Goal: Task Accomplishment & Management: Use online tool/utility

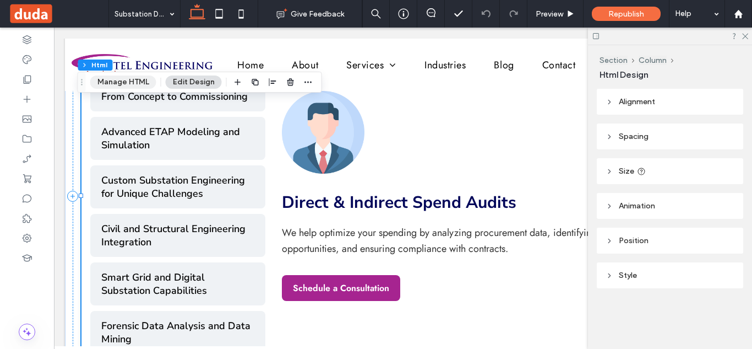
click at [139, 79] on button "Manage HTML" at bounding box center [123, 81] width 66 height 13
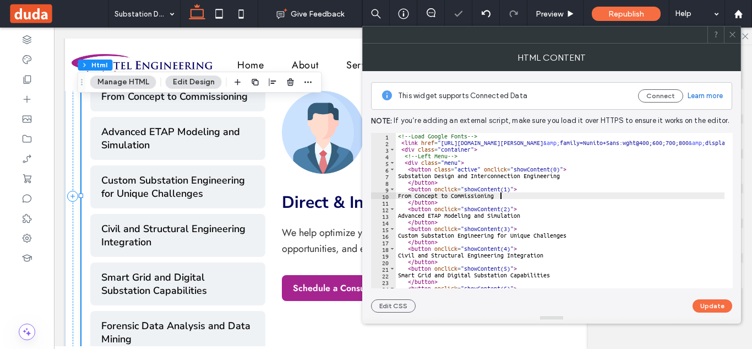
type textarea "**********"
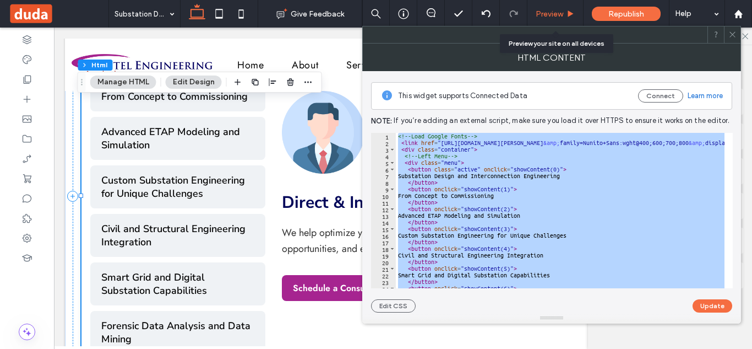
click at [557, 16] on span "Preview" at bounding box center [550, 13] width 28 height 9
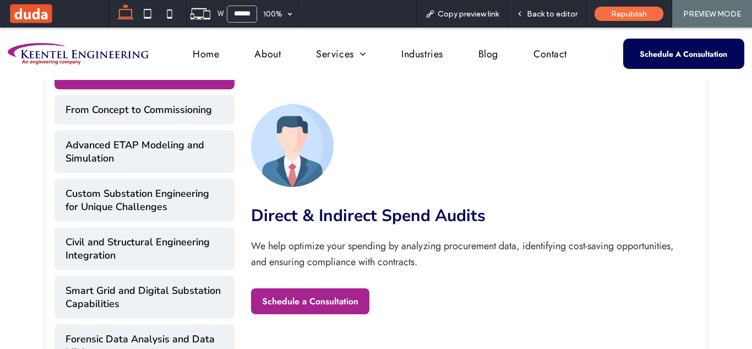
scroll to position [477, 0]
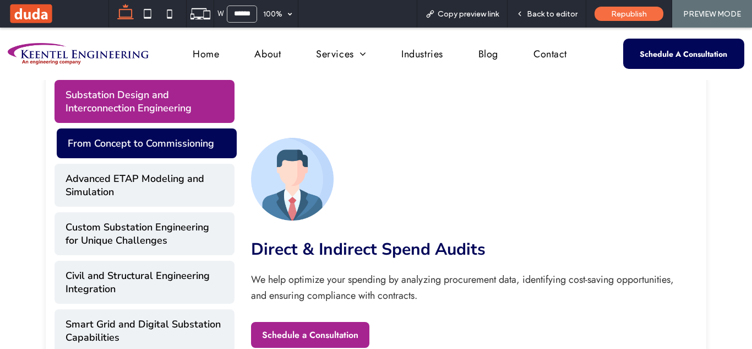
click at [192, 129] on button "From Concept to Commissioning" at bounding box center [147, 143] width 180 height 30
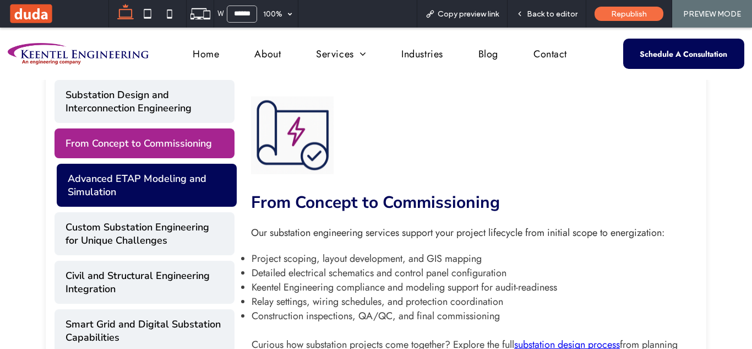
click at [193, 191] on button "Advanced ETAP Modeling and Simulation" at bounding box center [147, 185] width 180 height 43
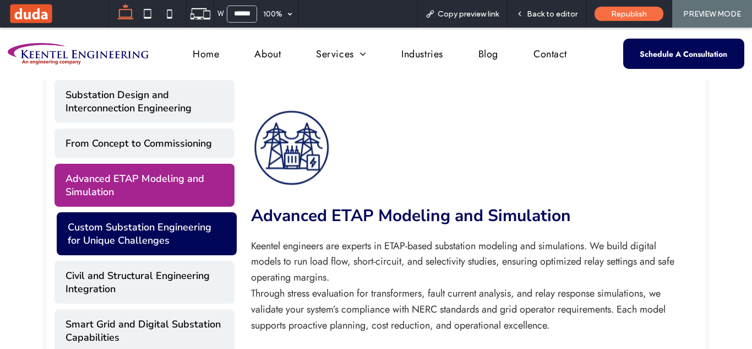
click at [198, 222] on button "Custom Substation Engineering for Unique Challenges" at bounding box center [147, 233] width 180 height 43
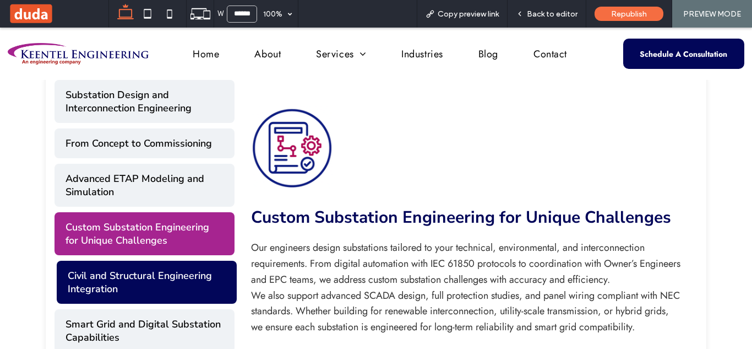
click at [208, 275] on button "Civil and Structural Engineering Integration" at bounding box center [147, 281] width 180 height 43
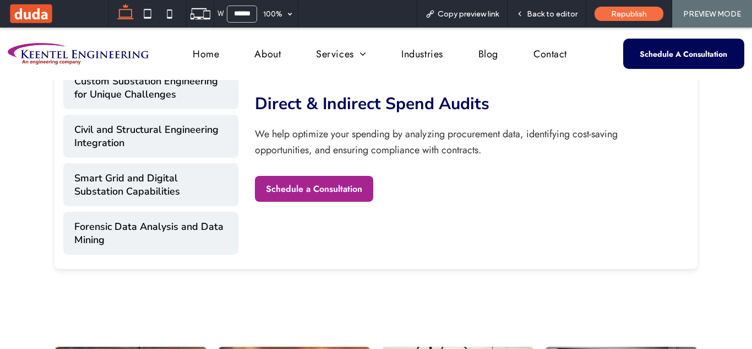
scroll to position [1352, 0]
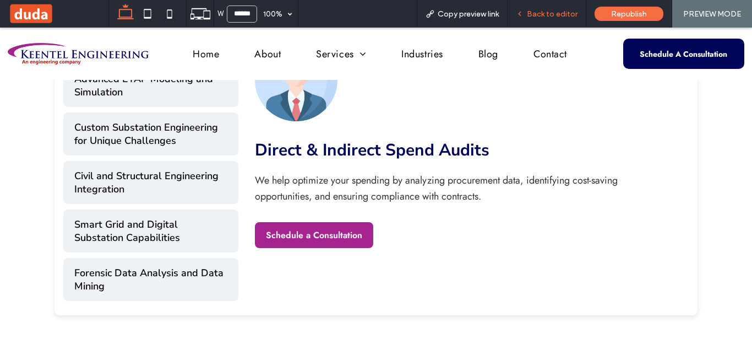
click at [554, 16] on span "Back to editor" at bounding box center [552, 13] width 51 height 9
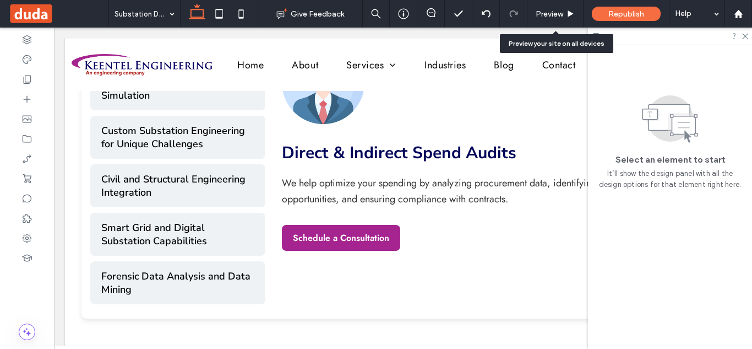
scroll to position [1341, 0]
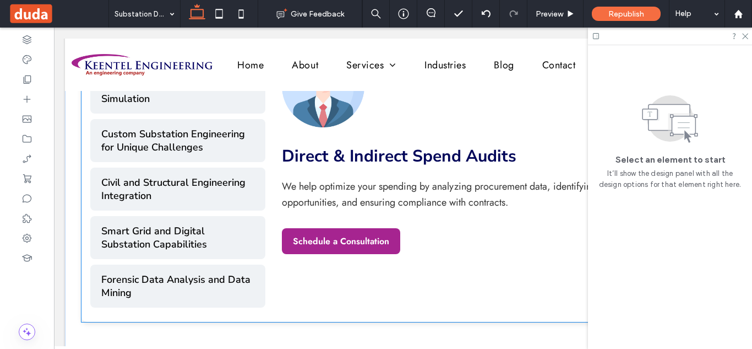
click at [346, 181] on p "We help optimize your spending by analyzing procurement data, identifying cost-…" at bounding box center [490, 194] width 417 height 32
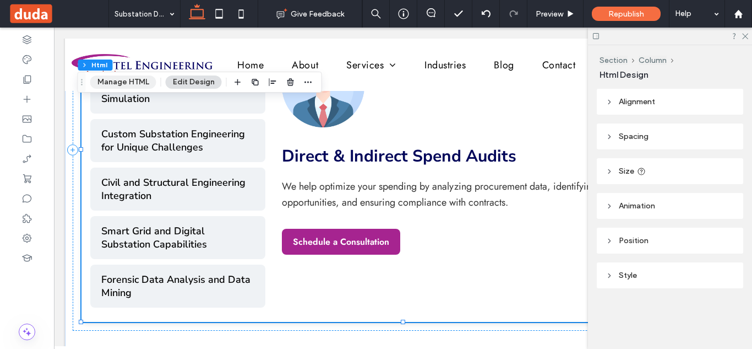
click at [137, 84] on button "Manage HTML" at bounding box center [123, 81] width 66 height 13
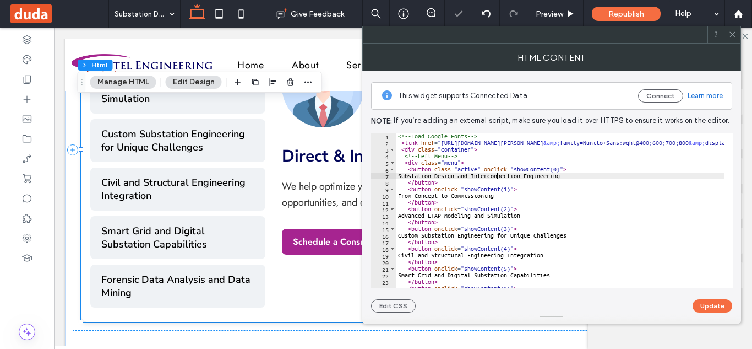
type textarea "**********"
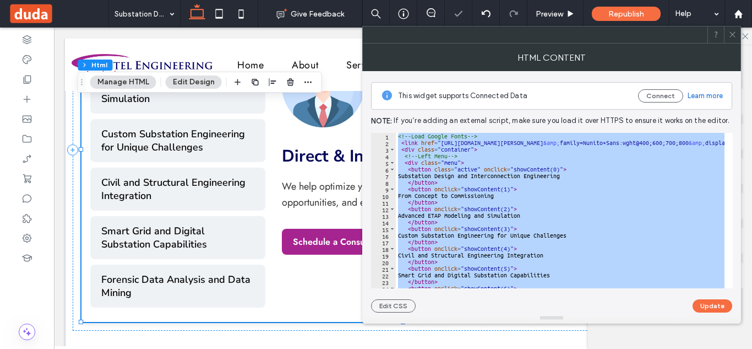
paste textarea "Cursor at row 301"
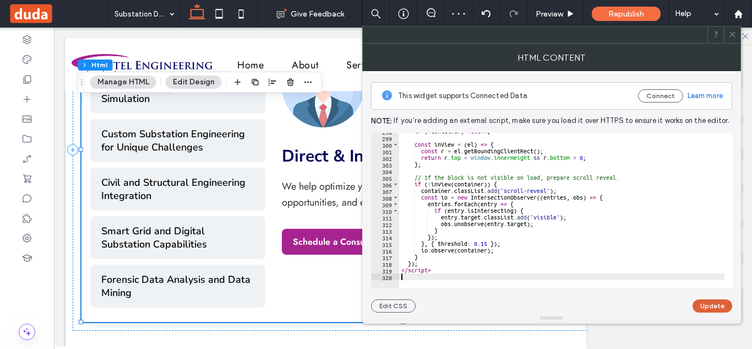
click at [717, 305] on button "Update" at bounding box center [713, 305] width 40 height 13
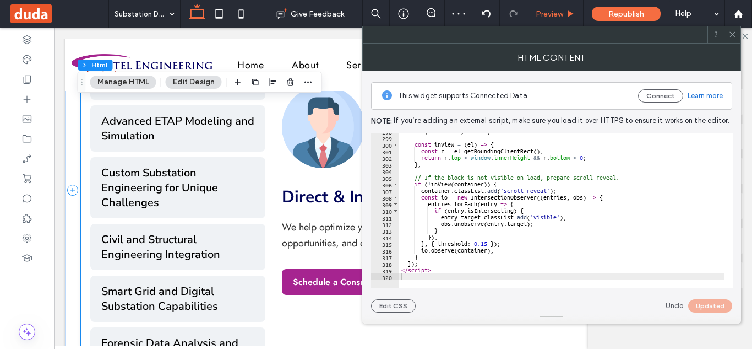
scroll to position [1392, 0]
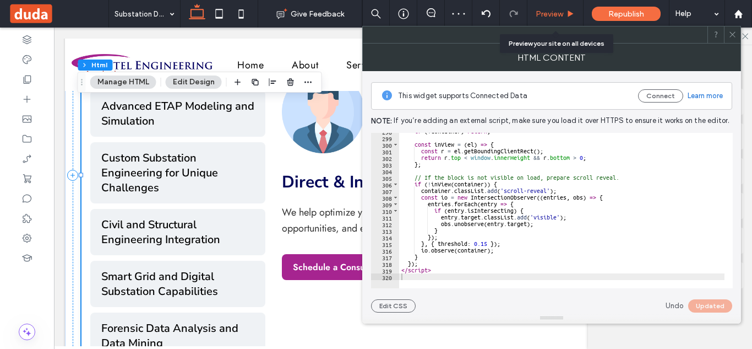
click at [558, 12] on span "Preview" at bounding box center [550, 13] width 28 height 9
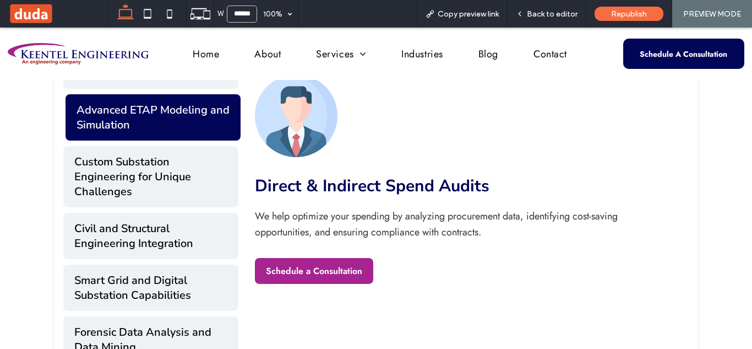
click at [178, 97] on button "Advanced ETAP Modeling and Simulation" at bounding box center [153, 117] width 175 height 46
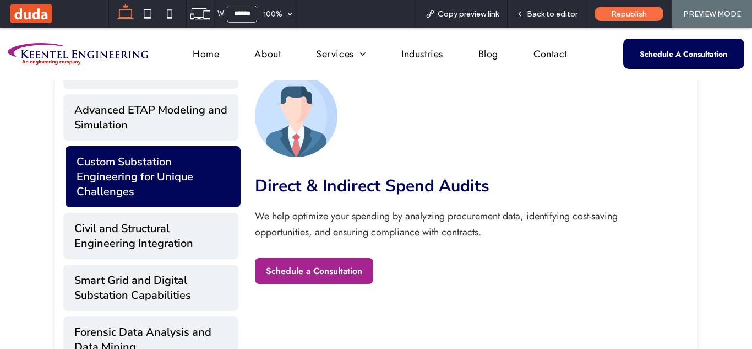
click at [184, 160] on button "Custom Substation Engineering for Unique Challenges" at bounding box center [153, 176] width 175 height 61
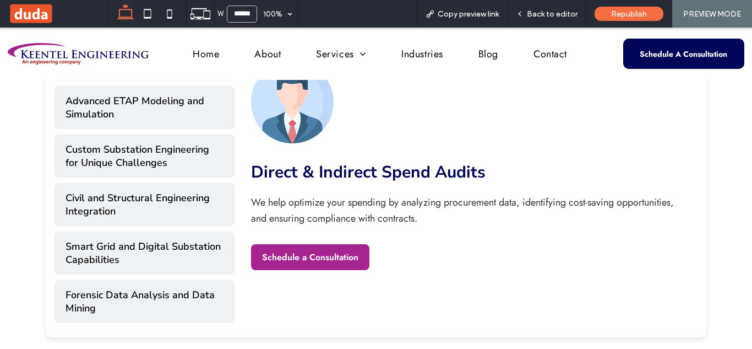
scroll to position [548, 0]
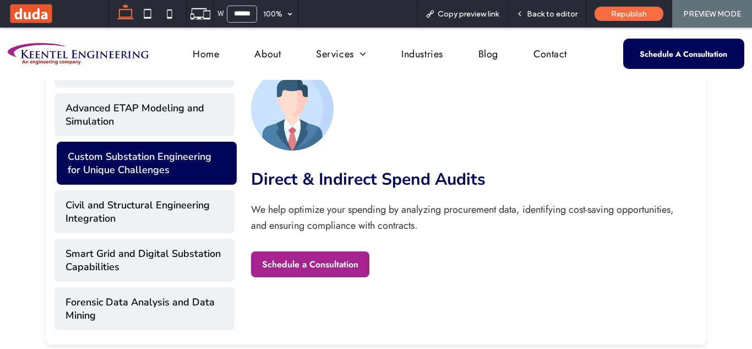
click at [195, 172] on button "Custom Substation Engineering for Unique Challenges" at bounding box center [147, 162] width 180 height 43
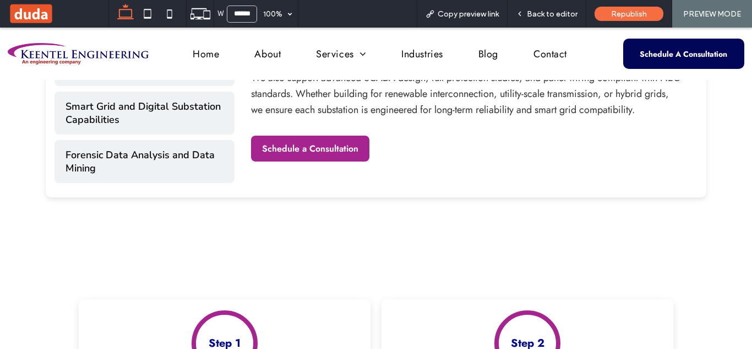
scroll to position [0, 0]
